Goal: Check status: Check status

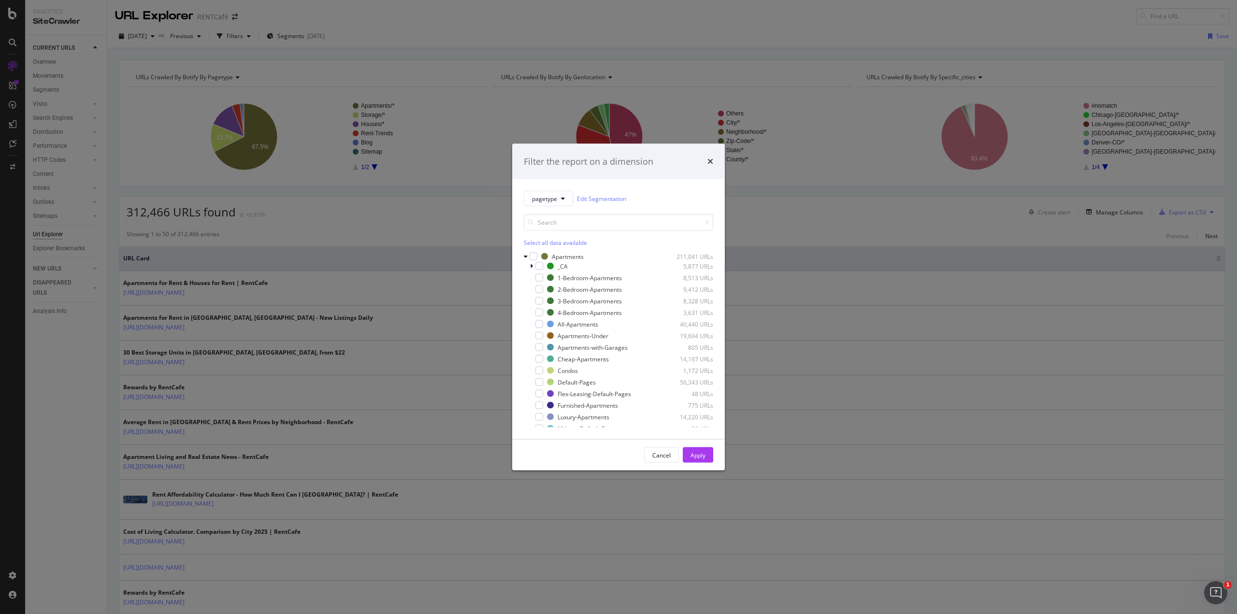
scroll to position [240, 0]
click at [411, 215] on div "Filter the report on a dimension pagetype Edit Segmentation Select all data ava…" at bounding box center [618, 307] width 1237 height 614
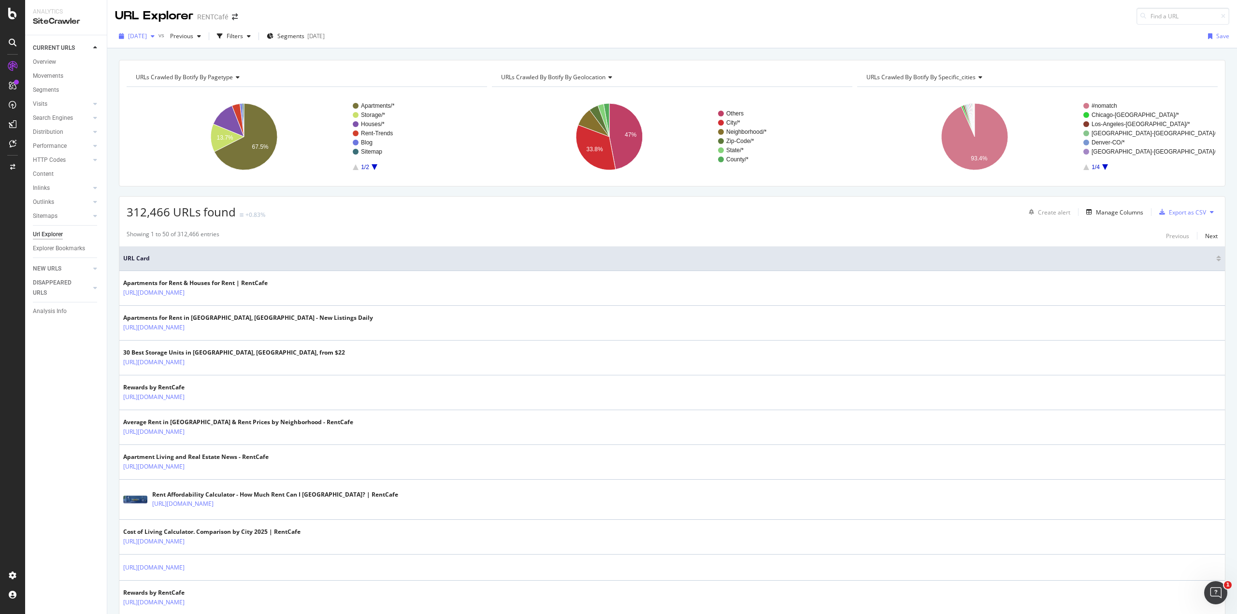
click at [147, 37] on span "[DATE]" at bounding box center [137, 36] width 19 height 8
click at [161, 68] on div "[DATE]" at bounding box center [165, 70] width 73 height 9
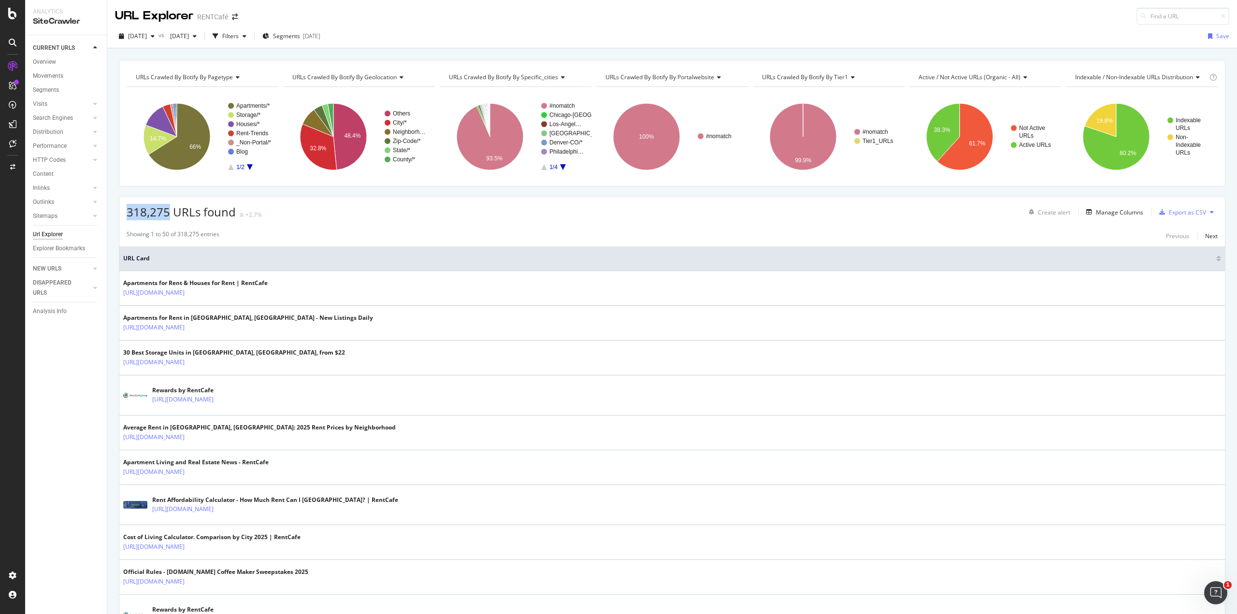
drag, startPoint x: 126, startPoint y: 209, endPoint x: 167, endPoint y: 213, distance: 41.7
click at [167, 213] on div "318,275 URLs found +2.7% Create alert Manage Columns Export as CSV" at bounding box center [671, 209] width 1105 height 24
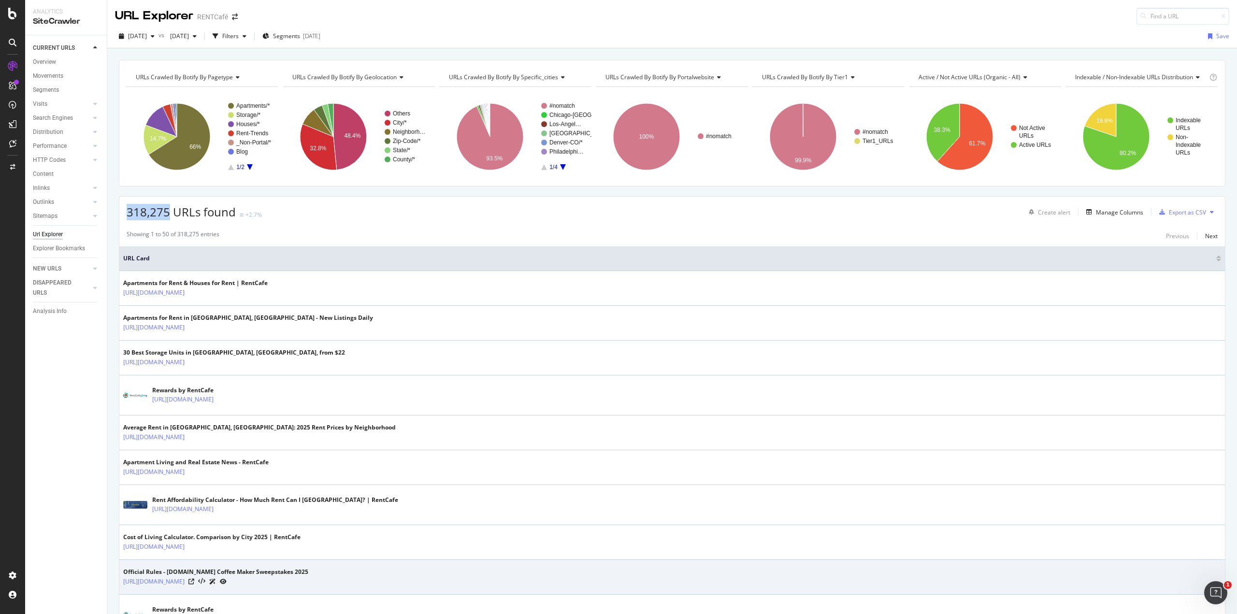
copy span "318,275"
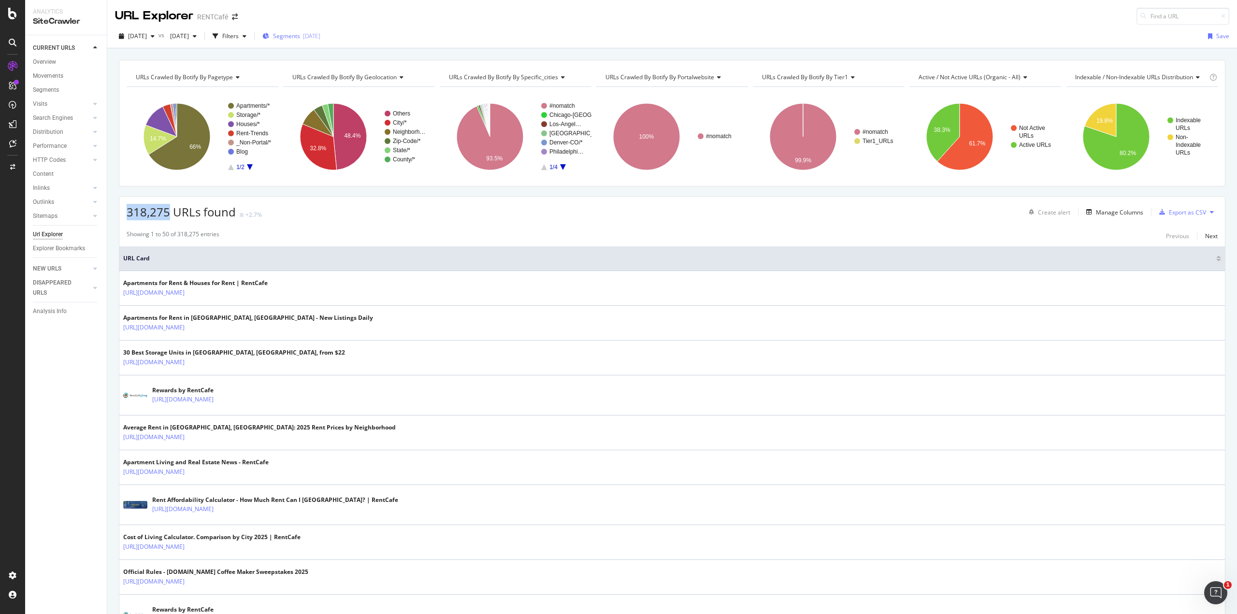
click at [300, 37] on span "Segments" at bounding box center [286, 36] width 27 height 8
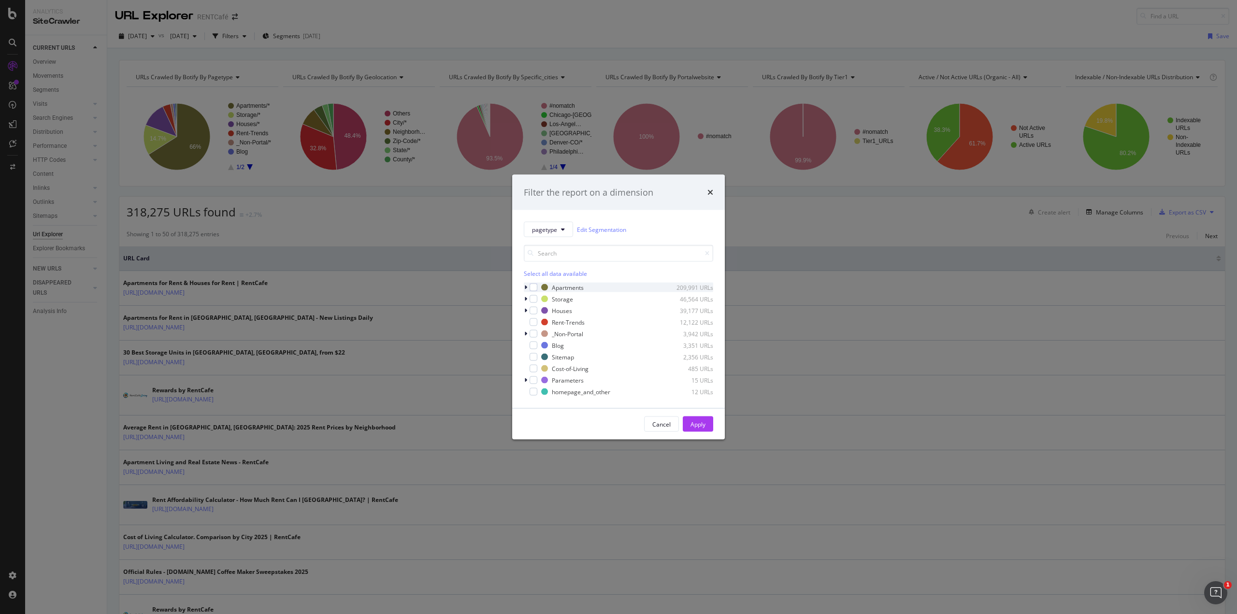
click at [527, 289] on icon "modal" at bounding box center [525, 288] width 3 height 6
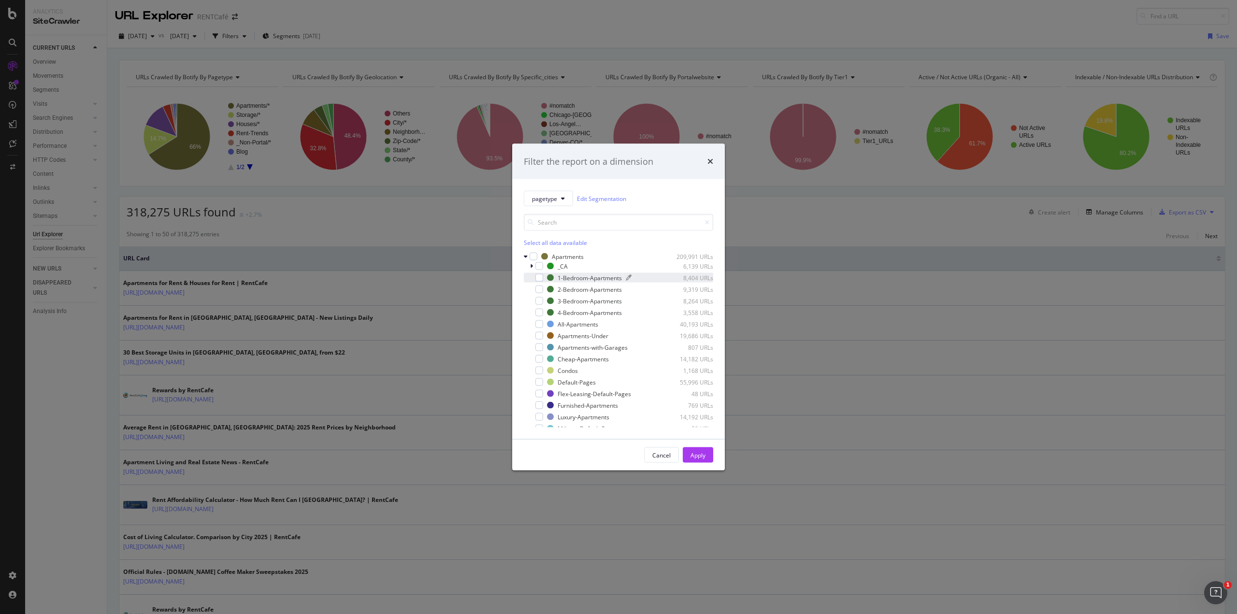
click at [683, 278] on div "8,404 URLs" at bounding box center [689, 277] width 47 height 8
drag, startPoint x: 673, startPoint y: 276, endPoint x: 693, endPoint y: 276, distance: 19.8
click at [693, 276] on div "8,404 URLs" at bounding box center [689, 277] width 47 height 8
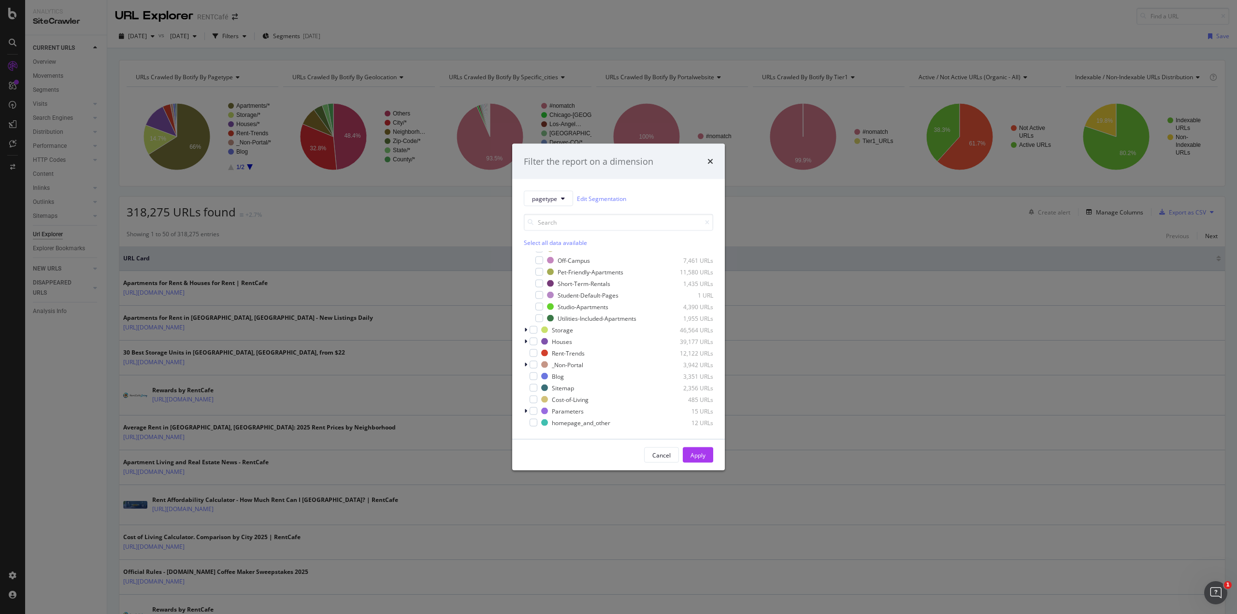
click at [160, 39] on div "Filter the report on a dimension pagetype Edit Segmentation Select all data ava…" at bounding box center [618, 307] width 1237 height 614
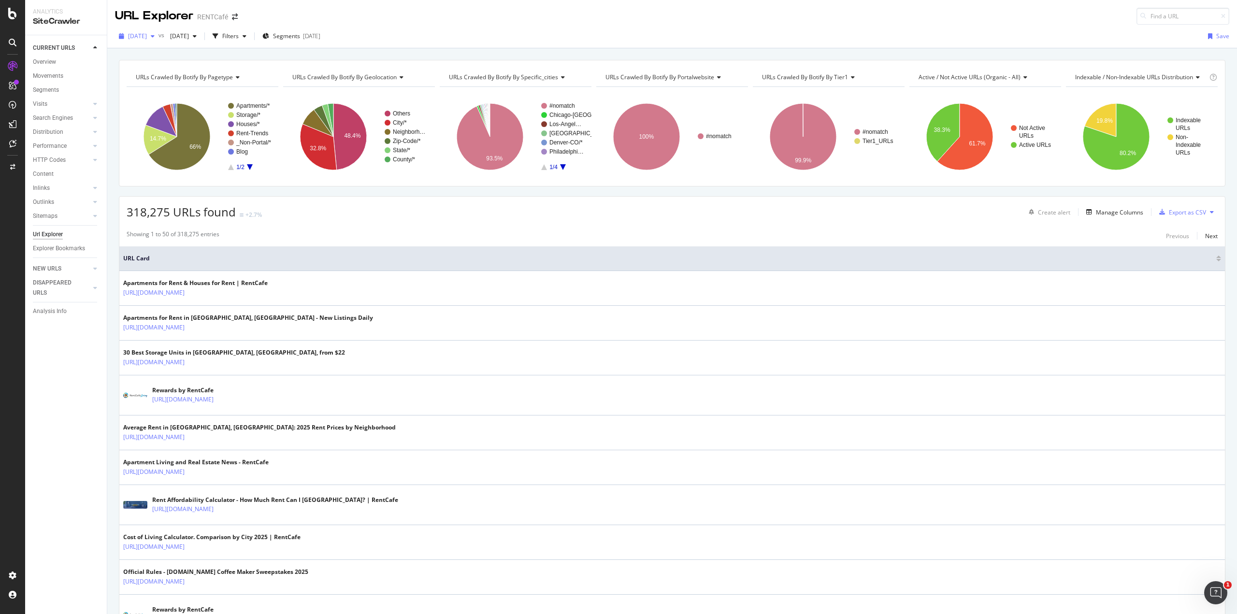
click at [147, 37] on span "[DATE]" at bounding box center [137, 36] width 19 height 8
click at [160, 86] on div "[DATE]" at bounding box center [165, 88] width 73 height 9
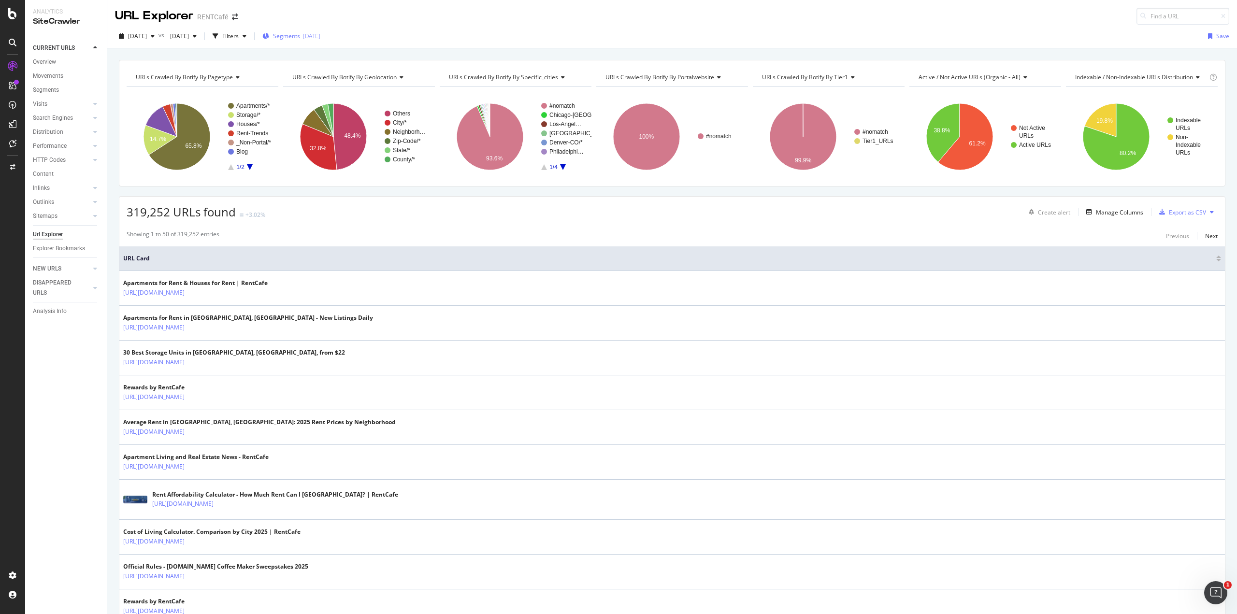
click at [320, 34] on div "[DATE]" at bounding box center [311, 36] width 17 height 8
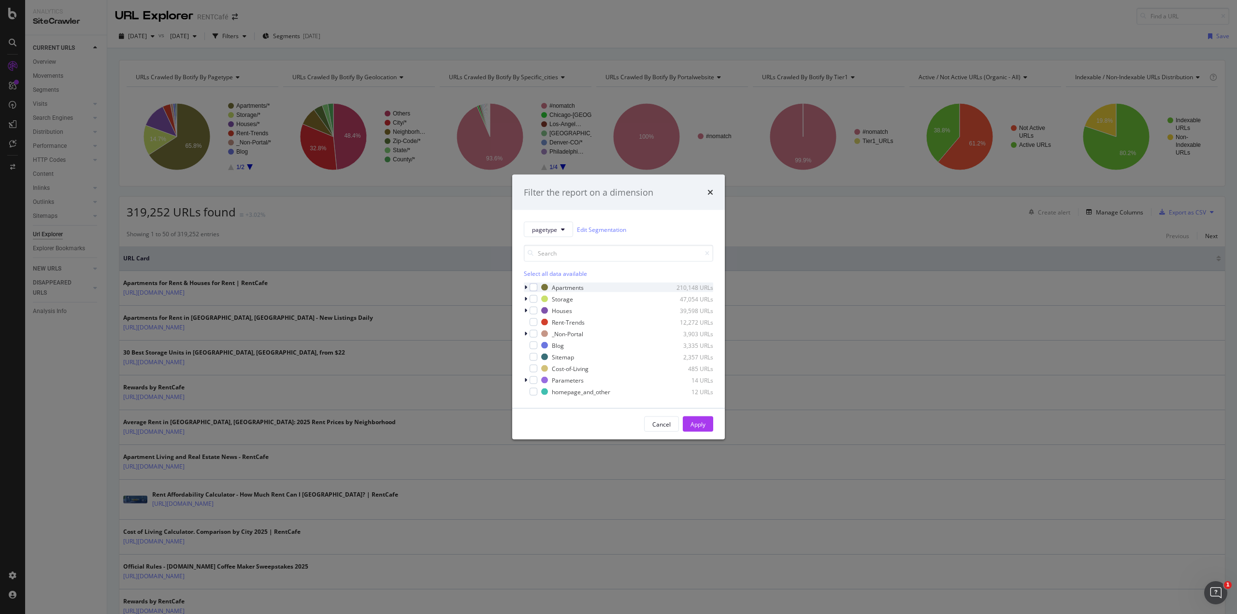
click at [526, 285] on icon "modal" at bounding box center [525, 288] width 3 height 6
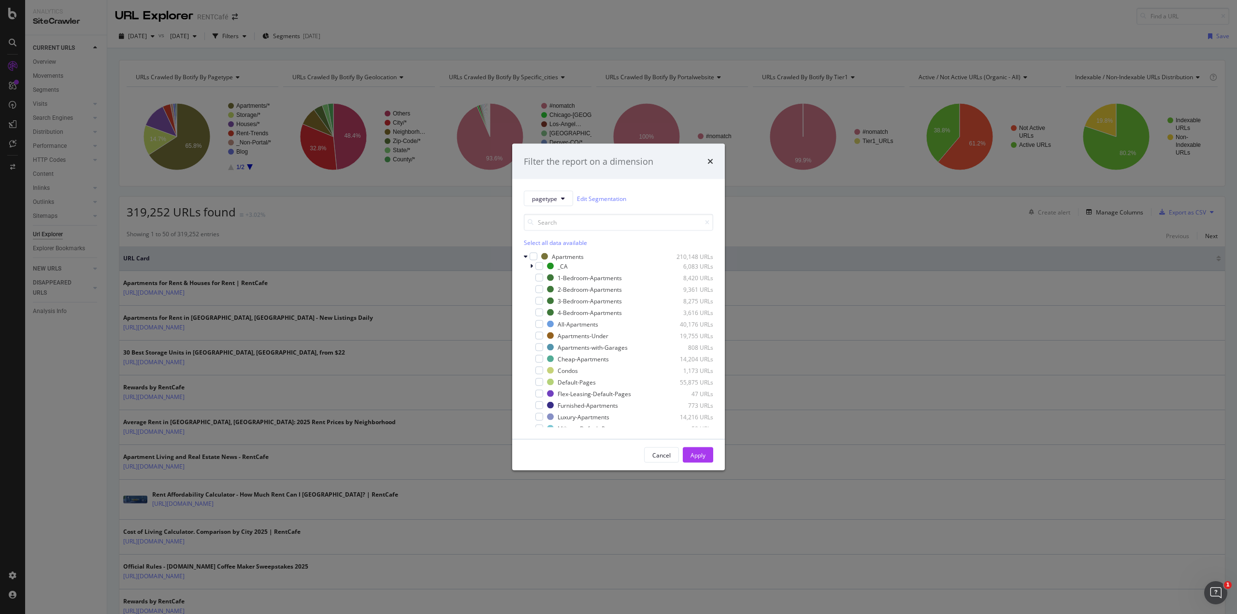
click at [913, 327] on div "Filter the report on a dimension pagetype Edit Segmentation Select all data ava…" at bounding box center [618, 307] width 1237 height 614
